Goal: Transaction & Acquisition: Subscribe to service/newsletter

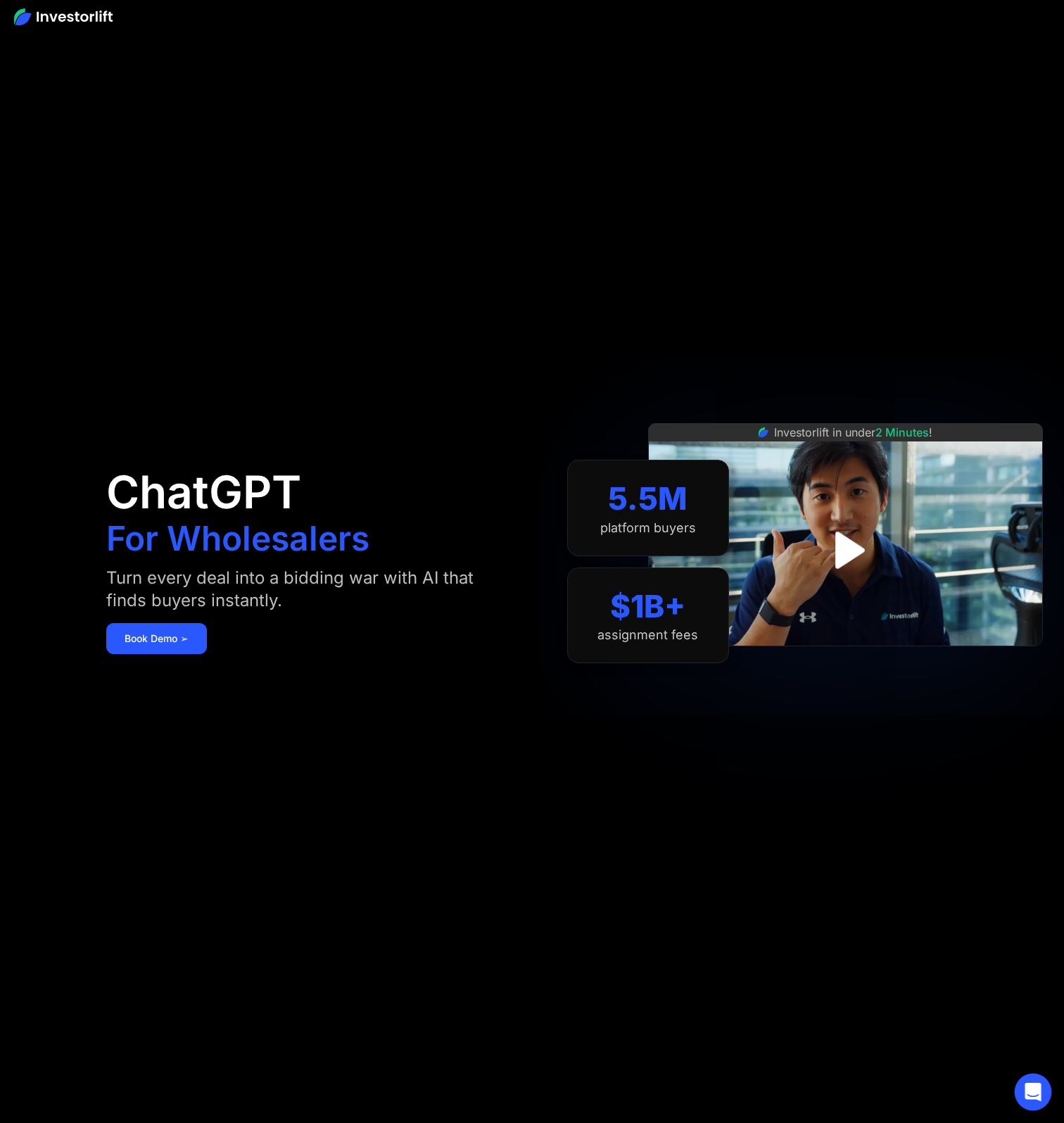
click at [1032, 1092] on icon "Open Intercom Messenger" at bounding box center [1033, 1092] width 16 height 18
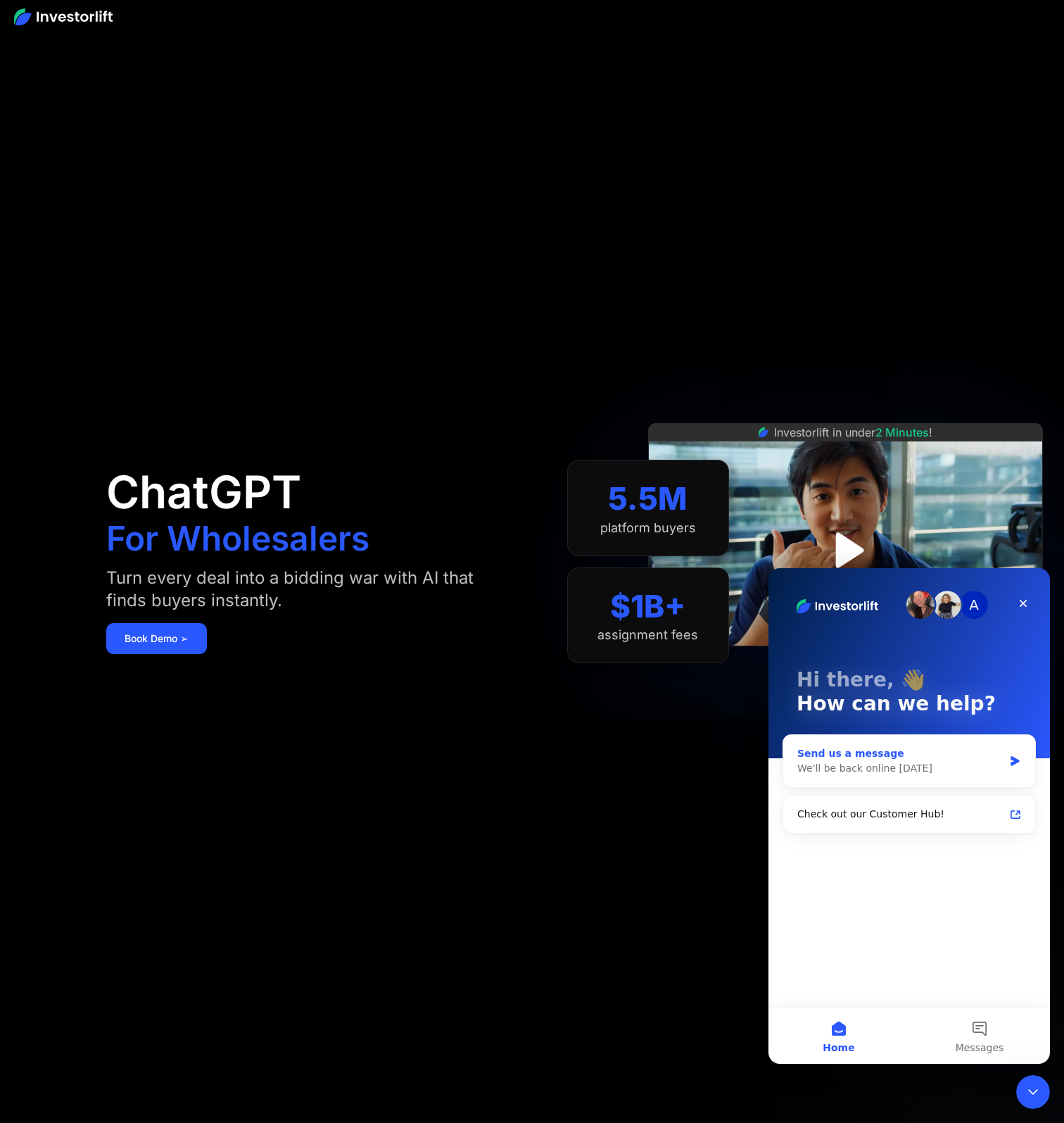
click at [950, 762] on div "We'll be back online [DATE]" at bounding box center [901, 768] width 207 height 15
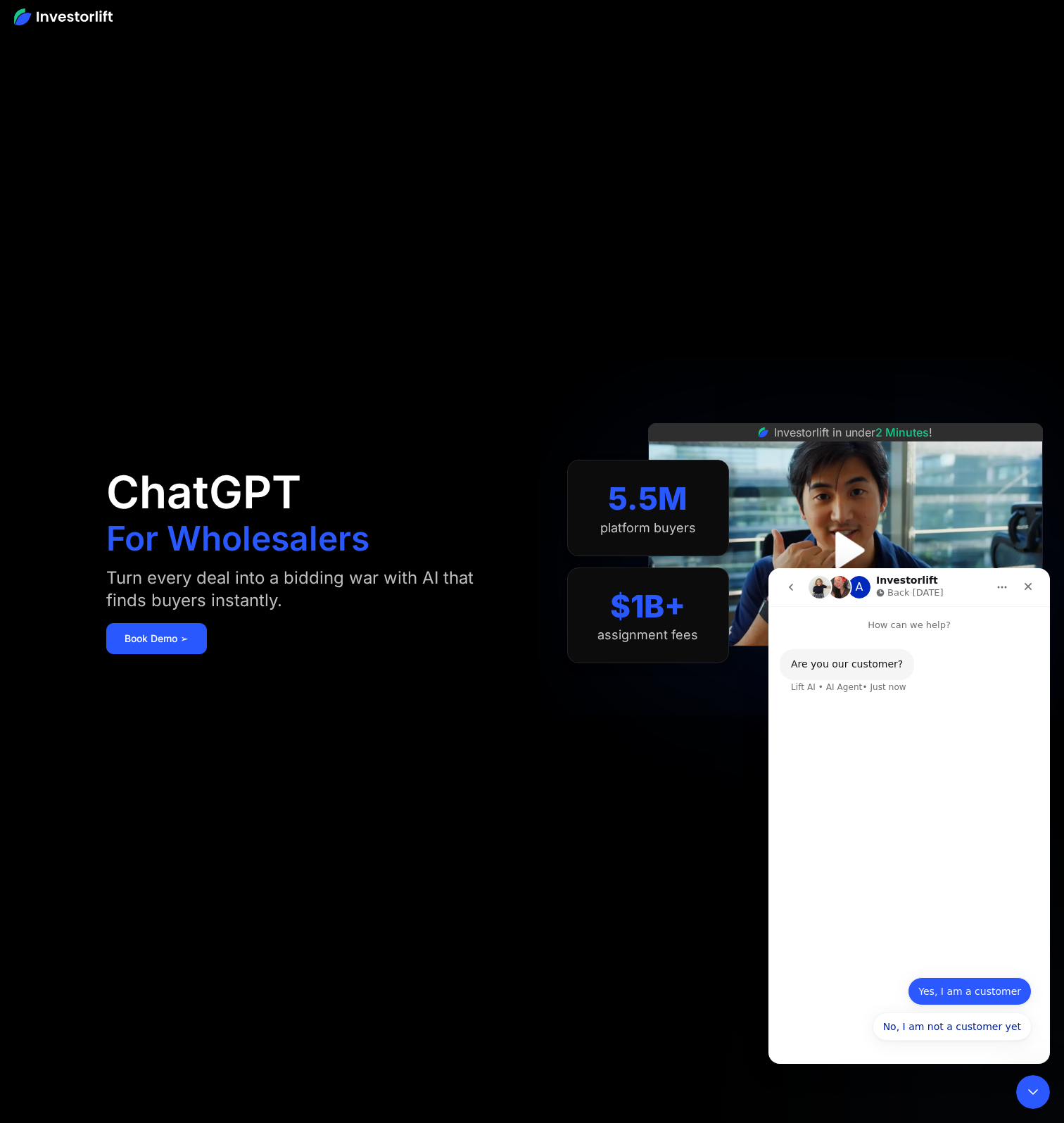
click at [1001, 996] on button "Yes, I am a customer" at bounding box center [970, 991] width 124 height 29
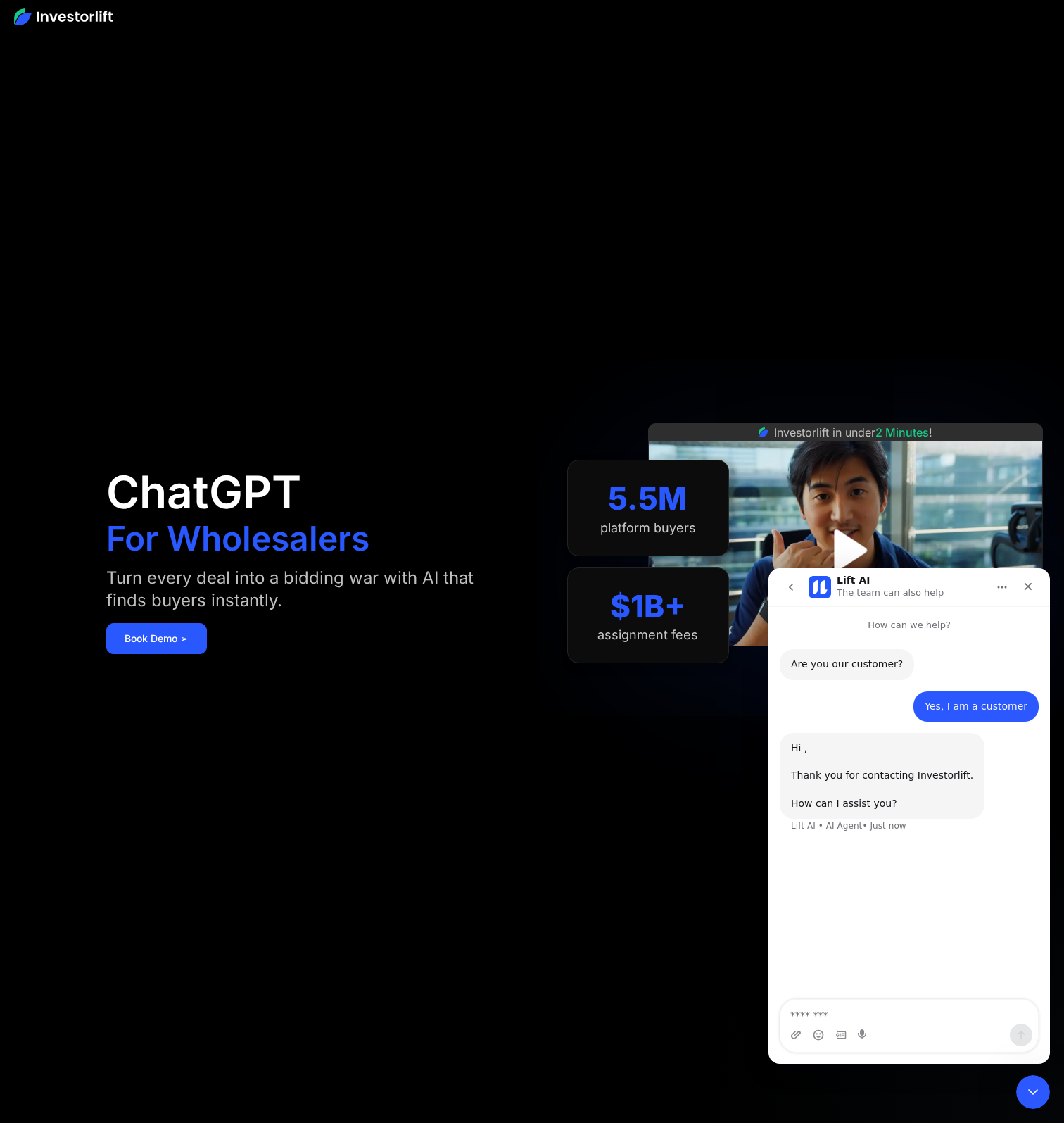
click at [929, 998] on div "Are you our customer? Lift AI • AI Agent • Just now Yes, I am a customer • Just…" at bounding box center [909, 816] width 282 height 369
click at [935, 1015] on textarea "Message…" at bounding box center [909, 1012] width 258 height 24
type textarea "**********"
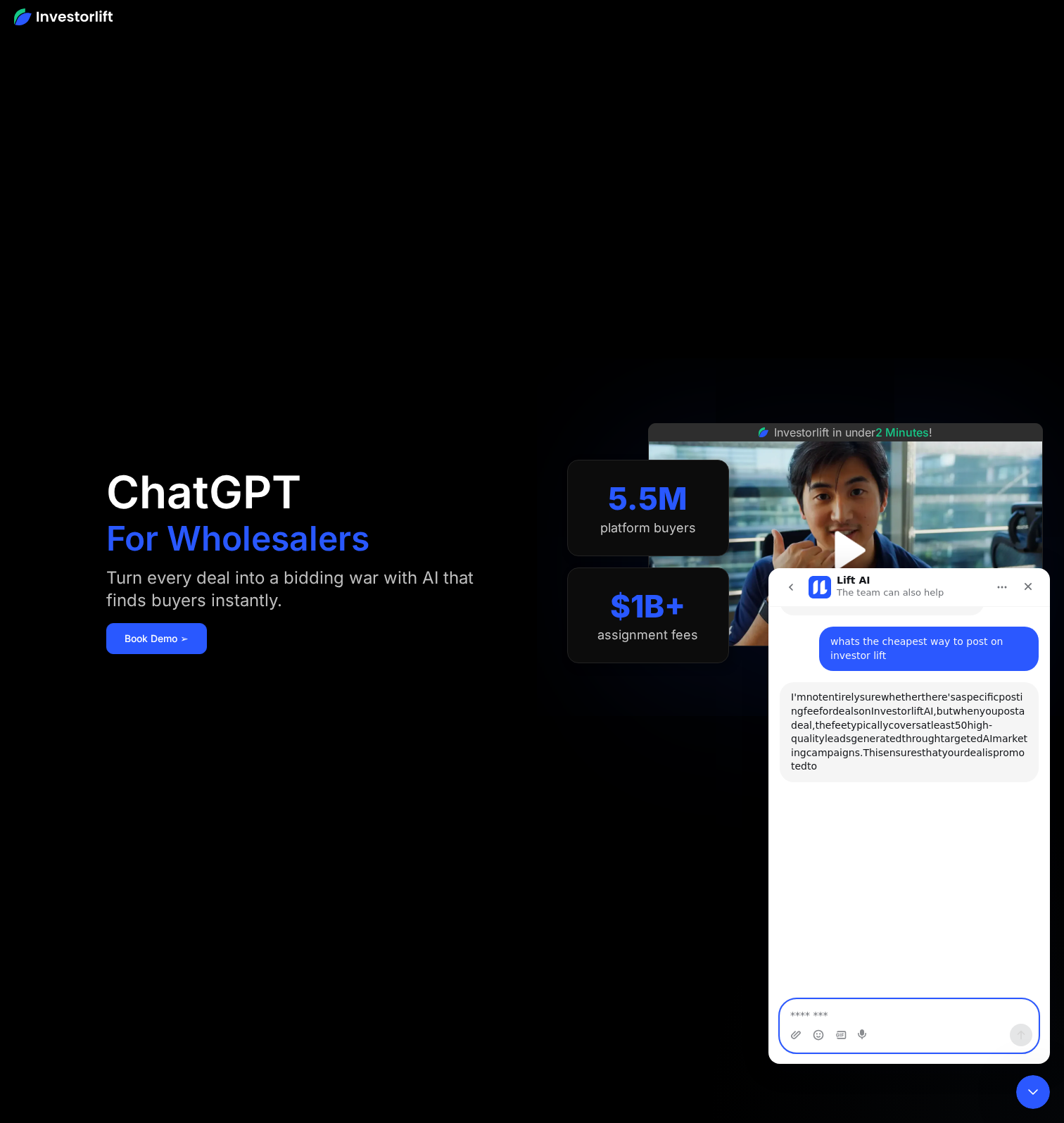
scroll to position [227, 0]
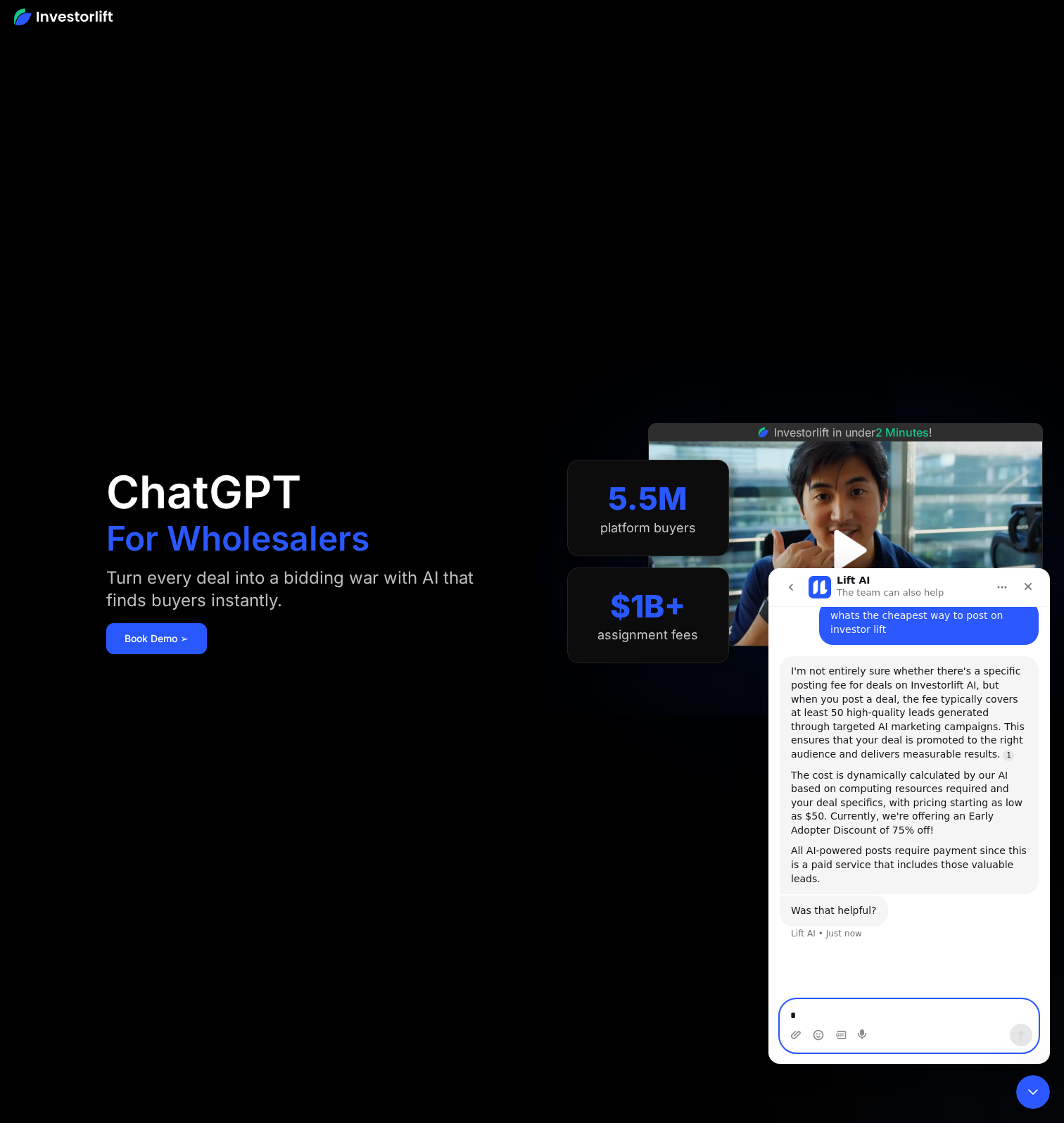
type textarea "**"
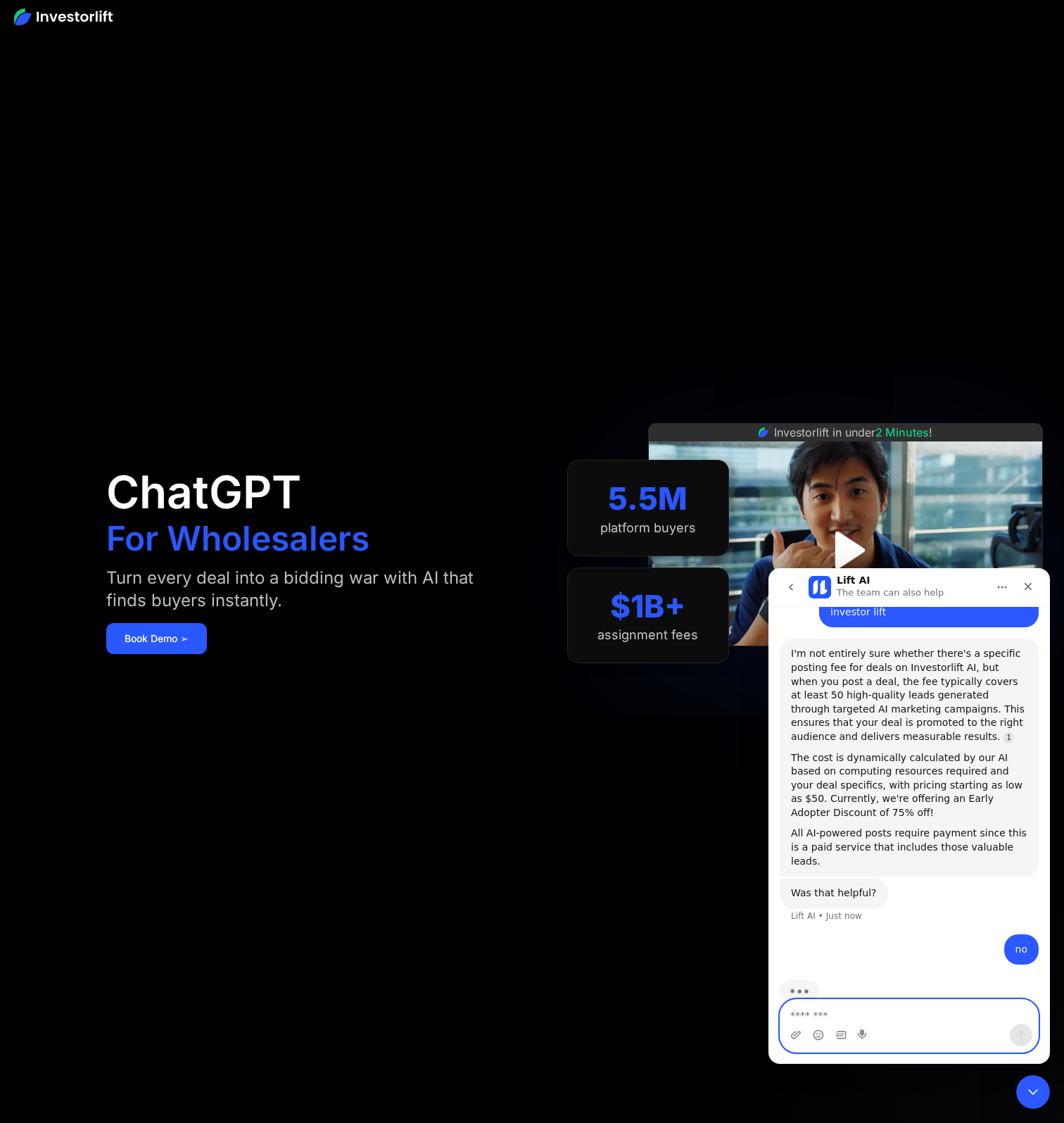
scroll to position [259, 0]
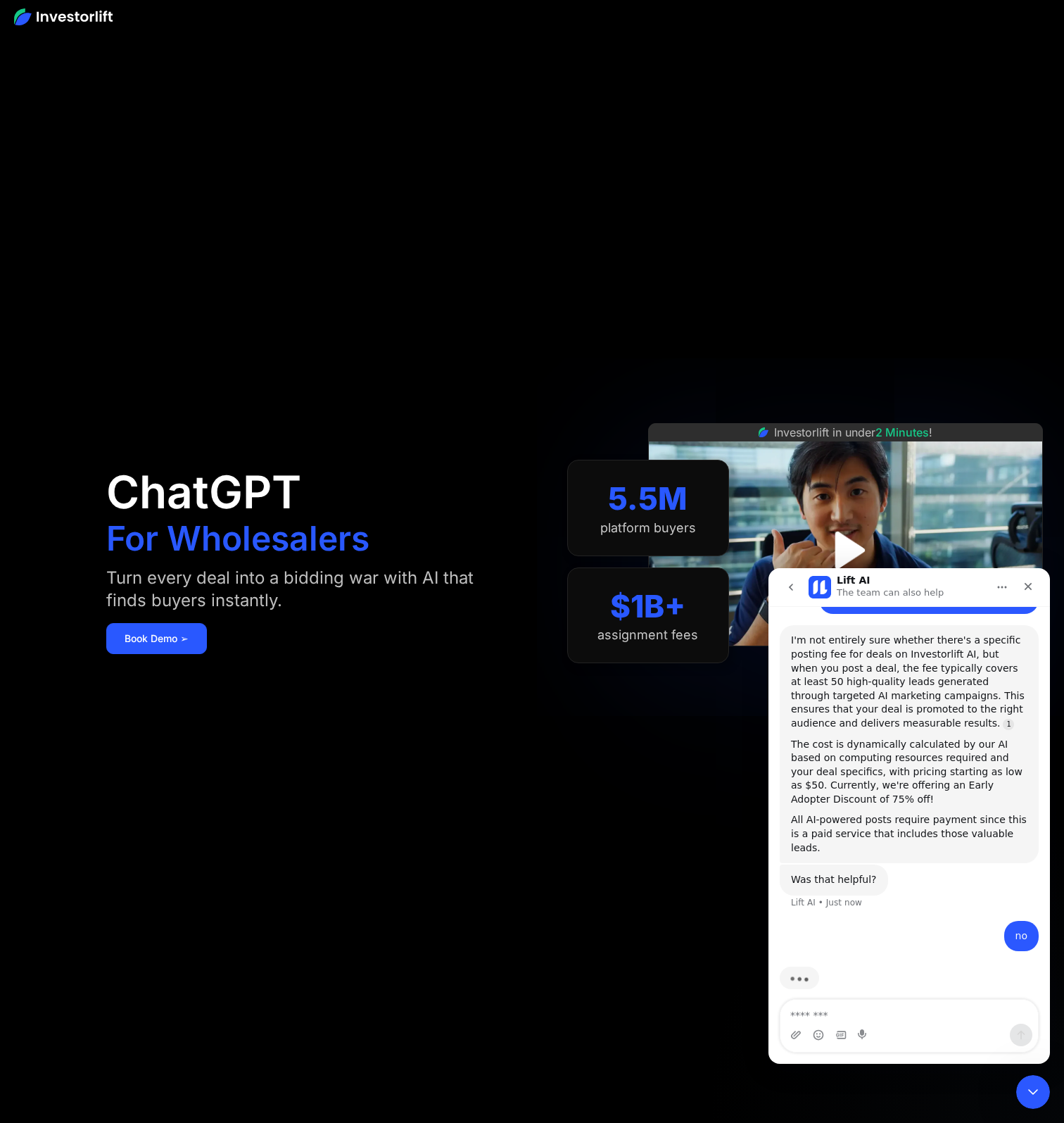
click at [166, 654] on div "ChatGPT For Wholesalers Turn every deal into a bidding war with AI that finds b…" at bounding box center [312, 561] width 411 height 1038
click at [170, 643] on link "Book Demo ➢" at bounding box center [156, 639] width 100 height 31
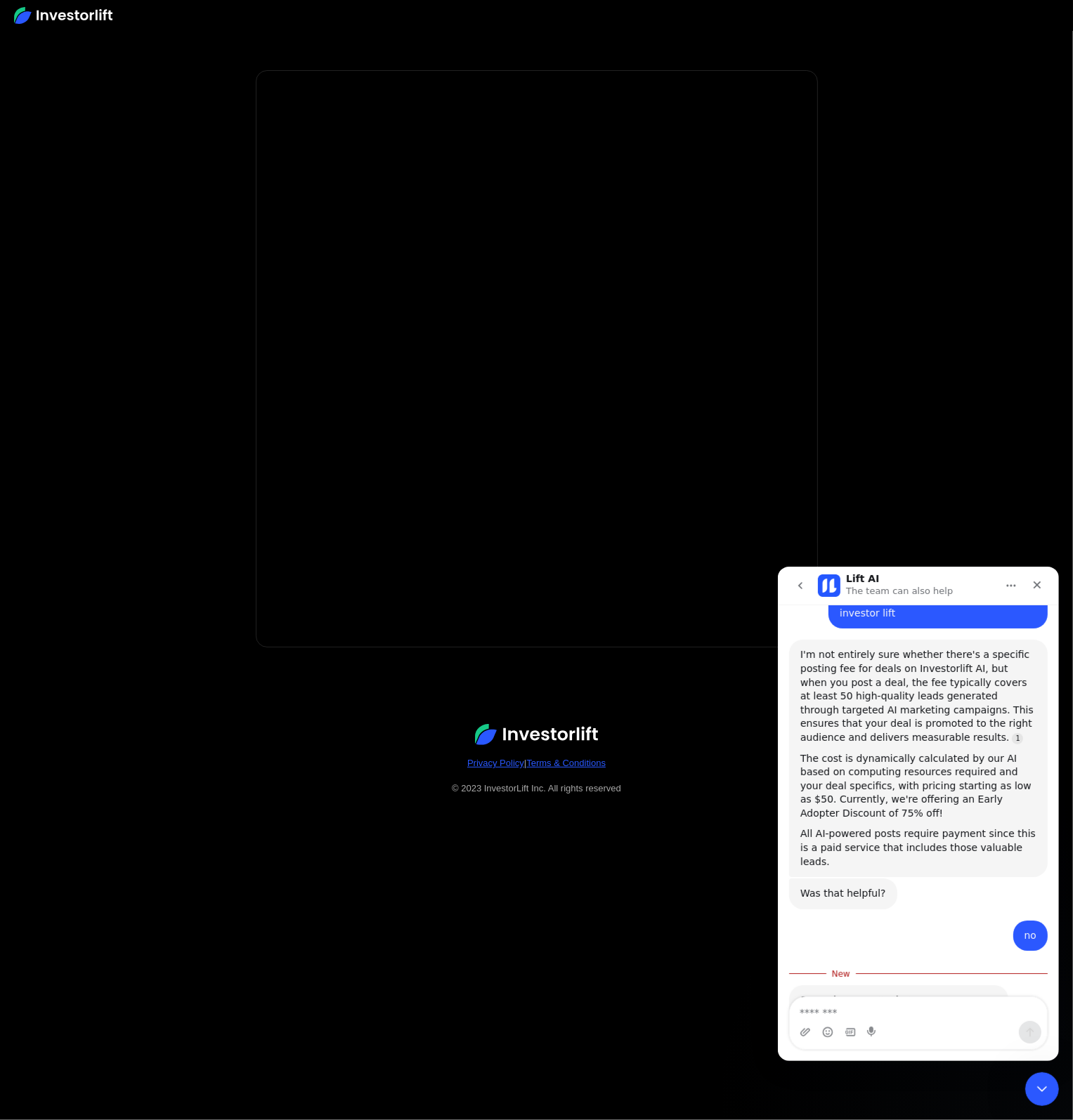
scroll to position [305, 0]
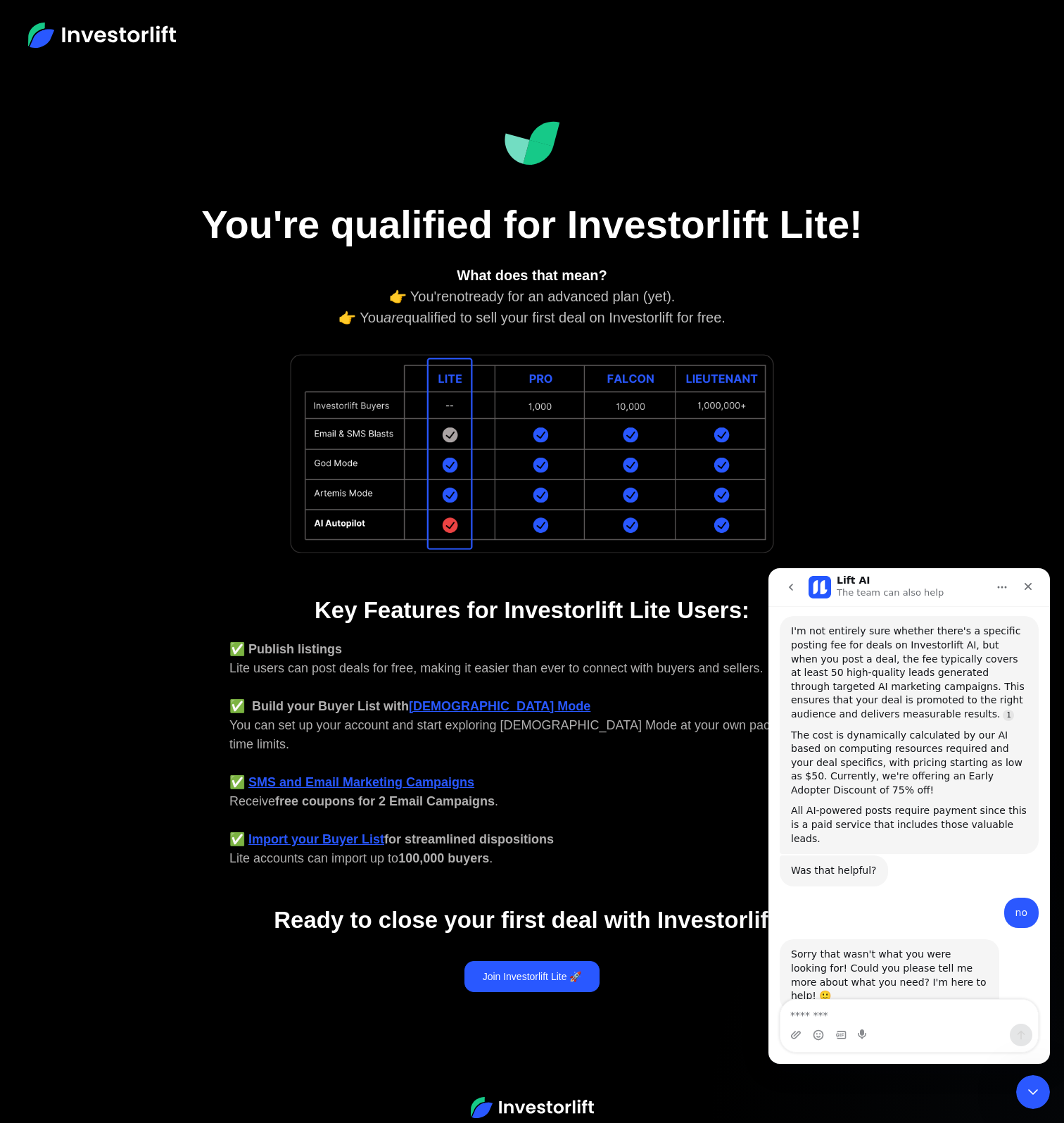
scroll to position [283, 0]
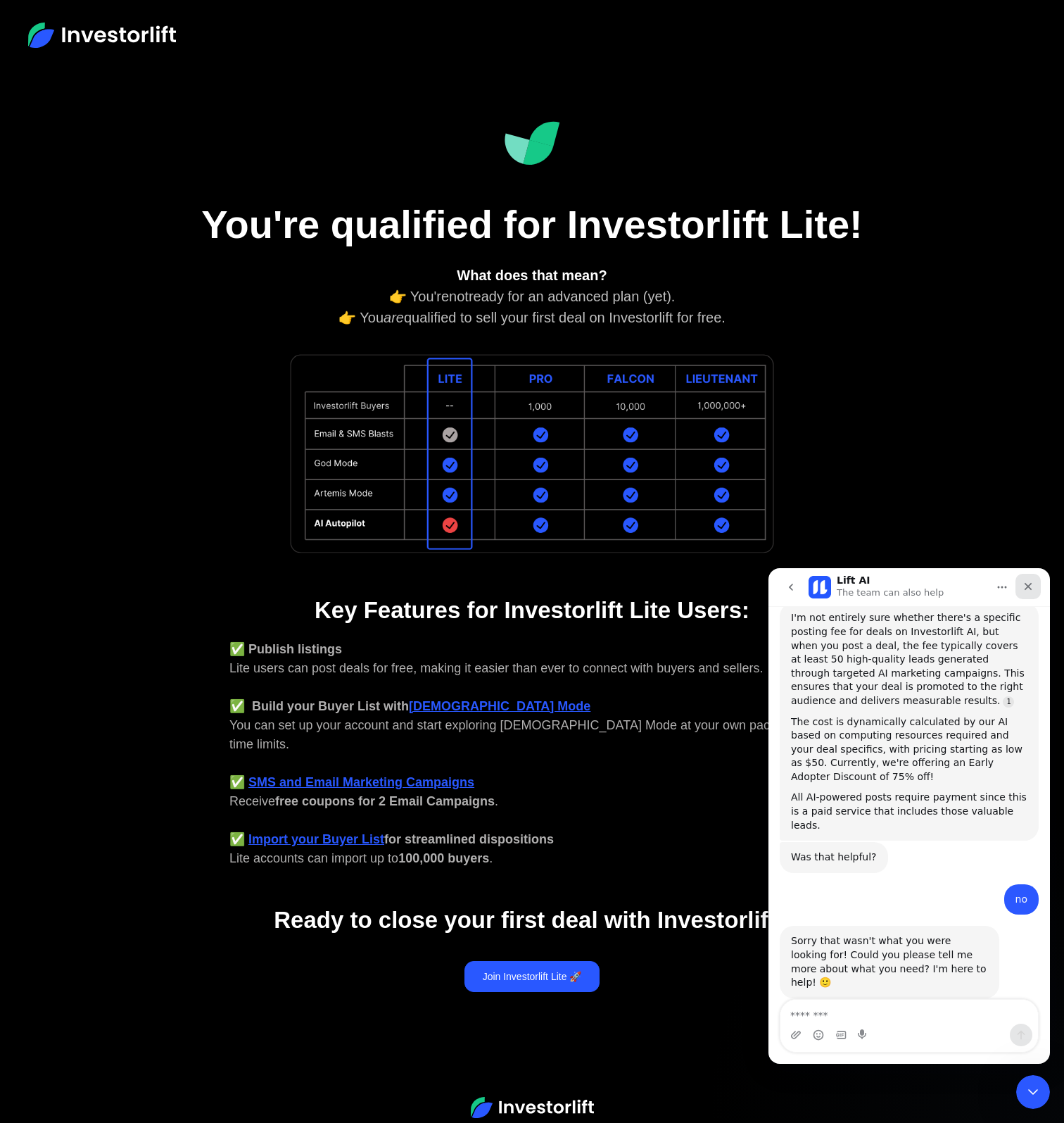
click at [1025, 590] on icon "Close" at bounding box center [1029, 586] width 8 height 8
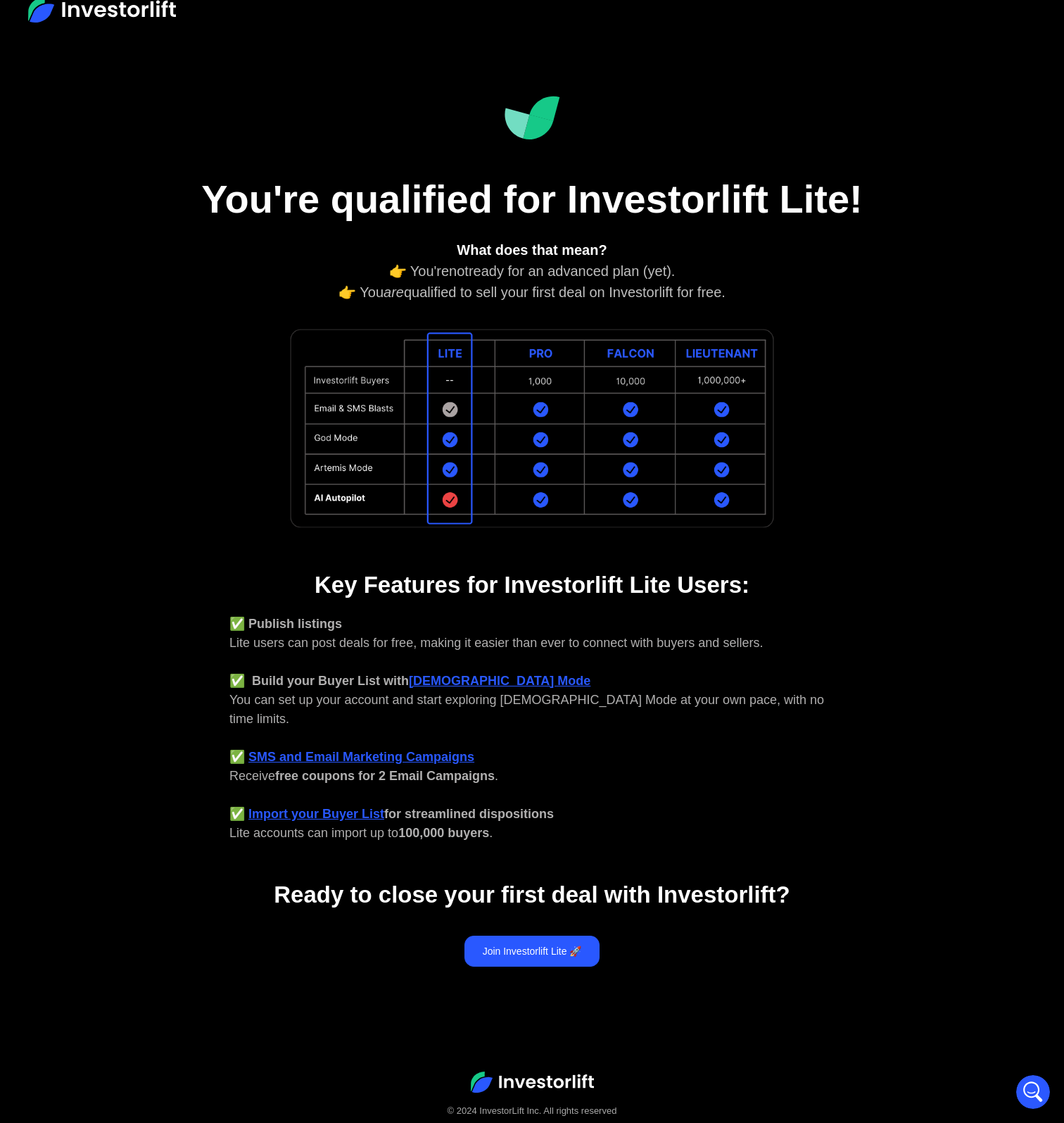
scroll to position [0, 0]
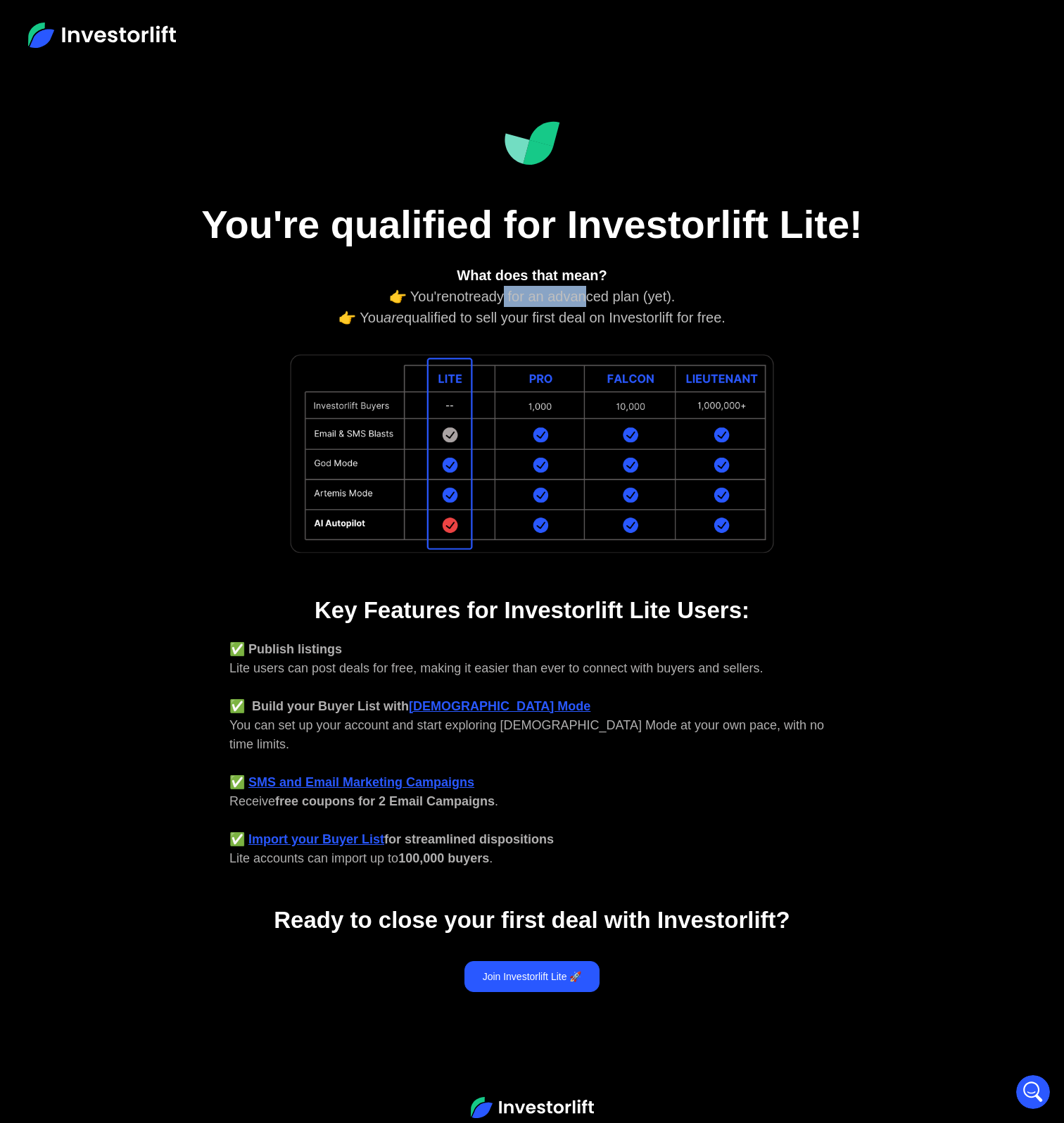
drag, startPoint x: 501, startPoint y: 301, endPoint x: 582, endPoint y: 295, distance: 81.2
click at [582, 295] on div "What does that mean? 👉 You're not ready for an advanced plan (yet). 👉 You are q…" at bounding box center [532, 296] width 605 height 63
drag, startPoint x: 582, startPoint y: 295, endPoint x: 613, endPoint y: 318, distance: 38.6
click at [617, 313] on div "What does that mean? 👉 You're not ready for an advanced plan (yet). 👉 You are q…" at bounding box center [532, 296] width 605 height 63
click at [540, 961] on link "Join Investorlift Lite 🚀" at bounding box center [532, 977] width 136 height 31
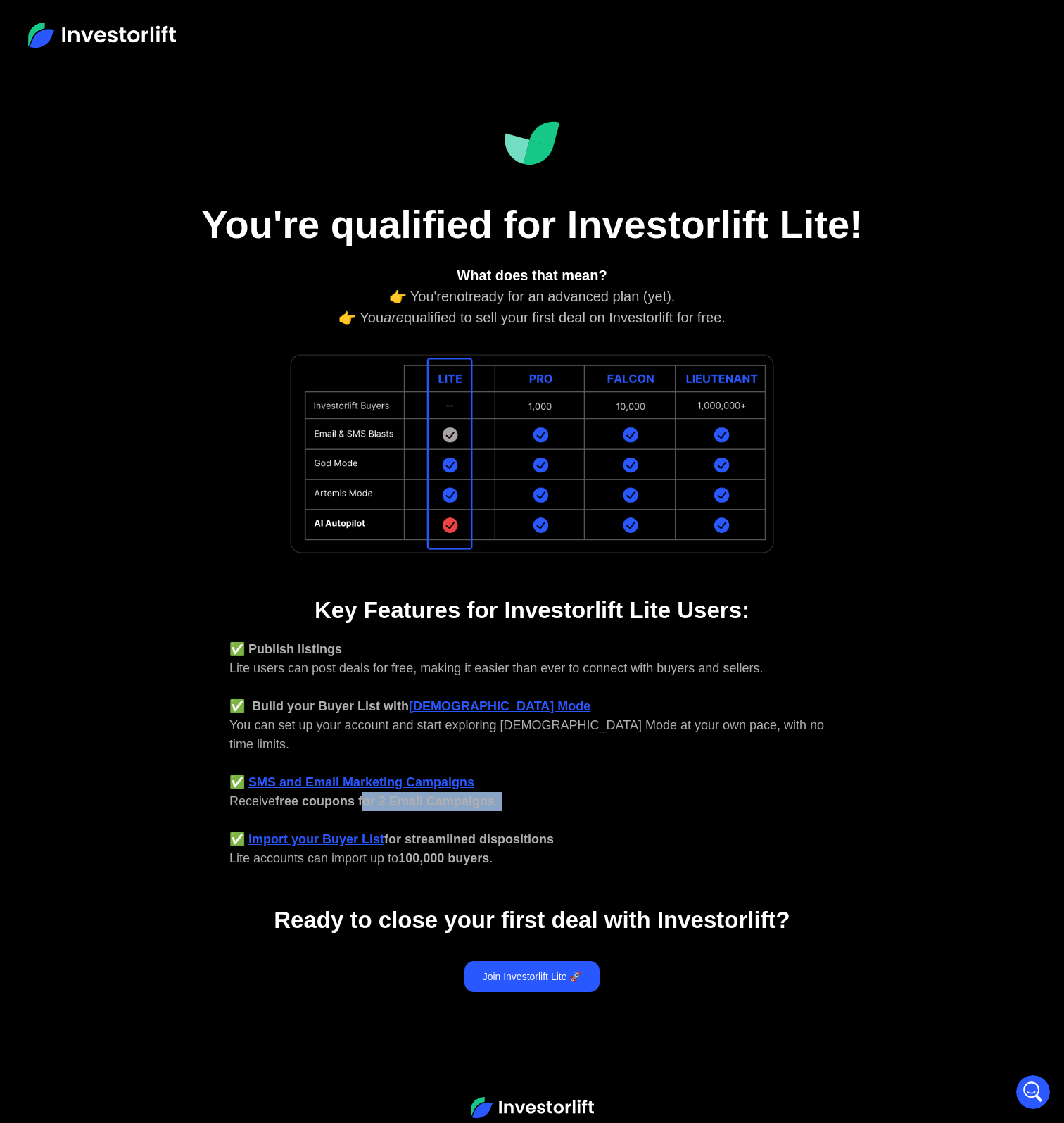
drag, startPoint x: 366, startPoint y: 788, endPoint x: 351, endPoint y: 794, distance: 16.2
click at [351, 794] on div "✅ Publish listings Lite users can post deals for free, making it easier than ev…" at bounding box center [532, 754] width 605 height 228
drag, startPoint x: 351, startPoint y: 794, endPoint x: 326, endPoint y: 802, distance: 26.2
click at [324, 803] on div "✅ Publish listings Lite users can post deals for free, making it easier than ev…" at bounding box center [532, 754] width 605 height 228
click at [411, 833] on strong "for streamlined dispositions" at bounding box center [469, 839] width 169 height 14
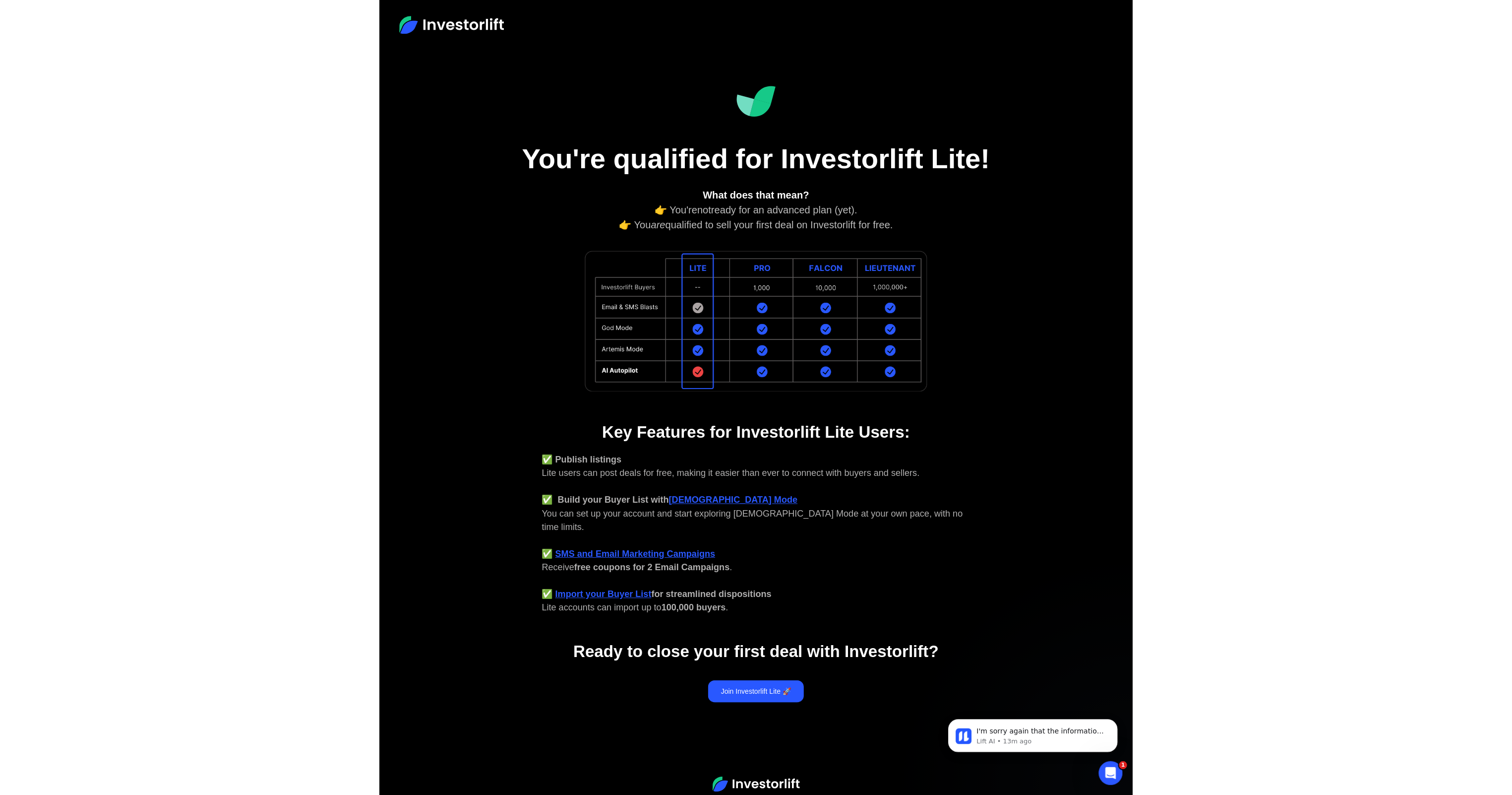
scroll to position [246, 0]
